Goal: Task Accomplishment & Management: Manage account settings

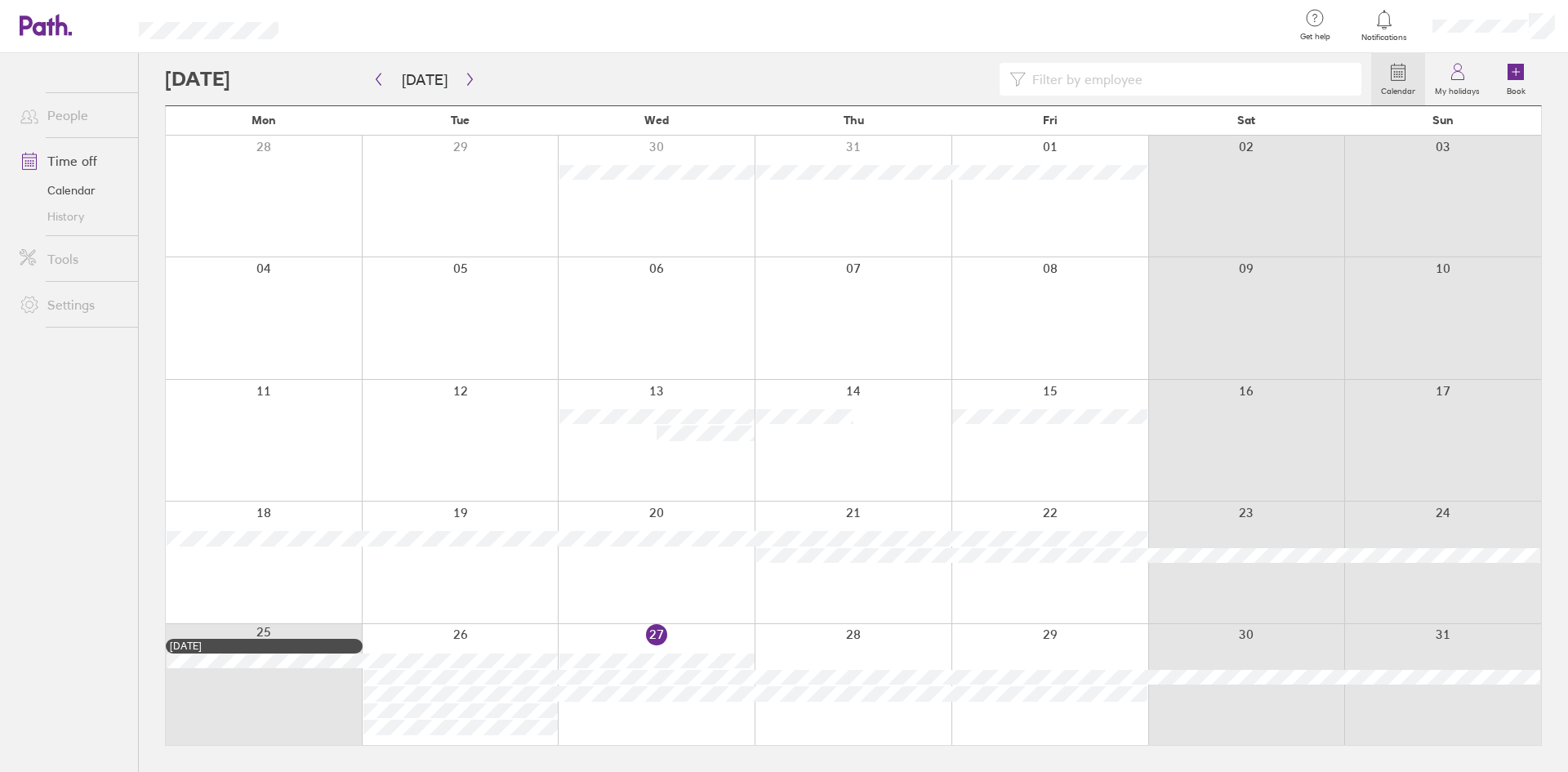
click at [92, 155] on link "Time off" at bounding box center [72, 161] width 132 height 33
click at [1451, 84] on label "My holidays" at bounding box center [1457, 89] width 64 height 14
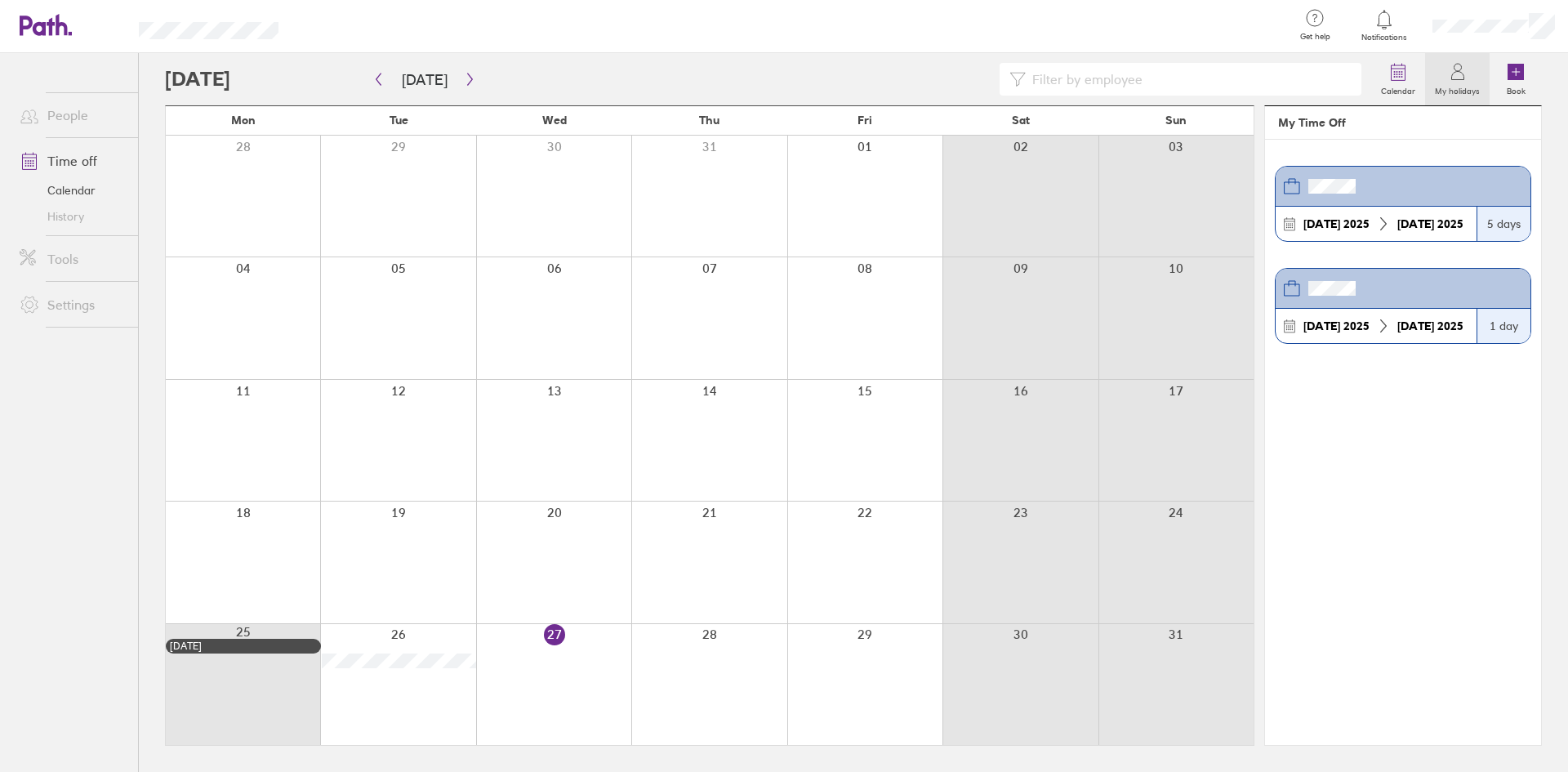
click at [48, 157] on link "Time off" at bounding box center [72, 161] width 132 height 33
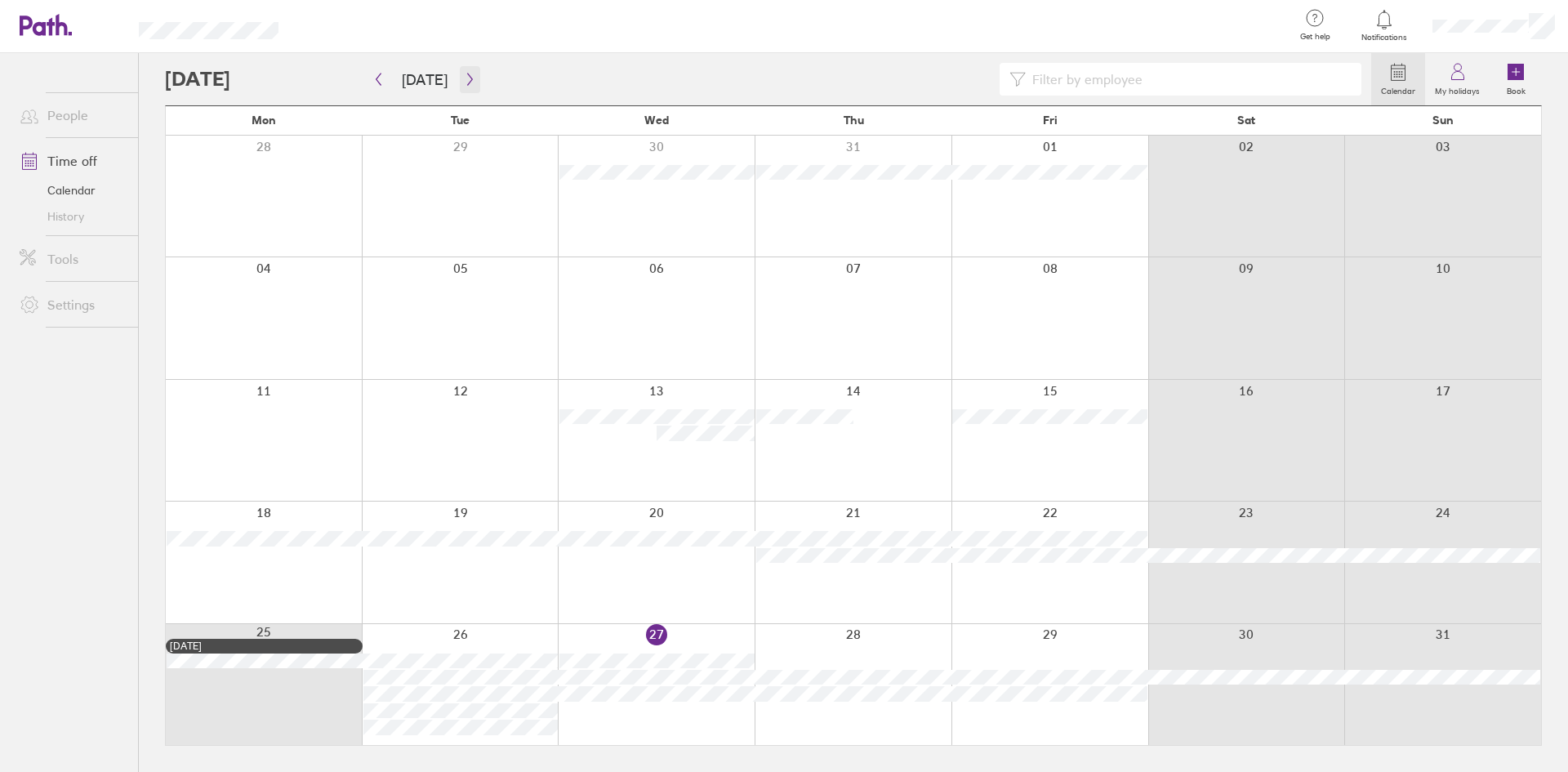
click at [460, 80] on button "button" at bounding box center [470, 80] width 21 height 27
